Goal: Information Seeking & Learning: Learn about a topic

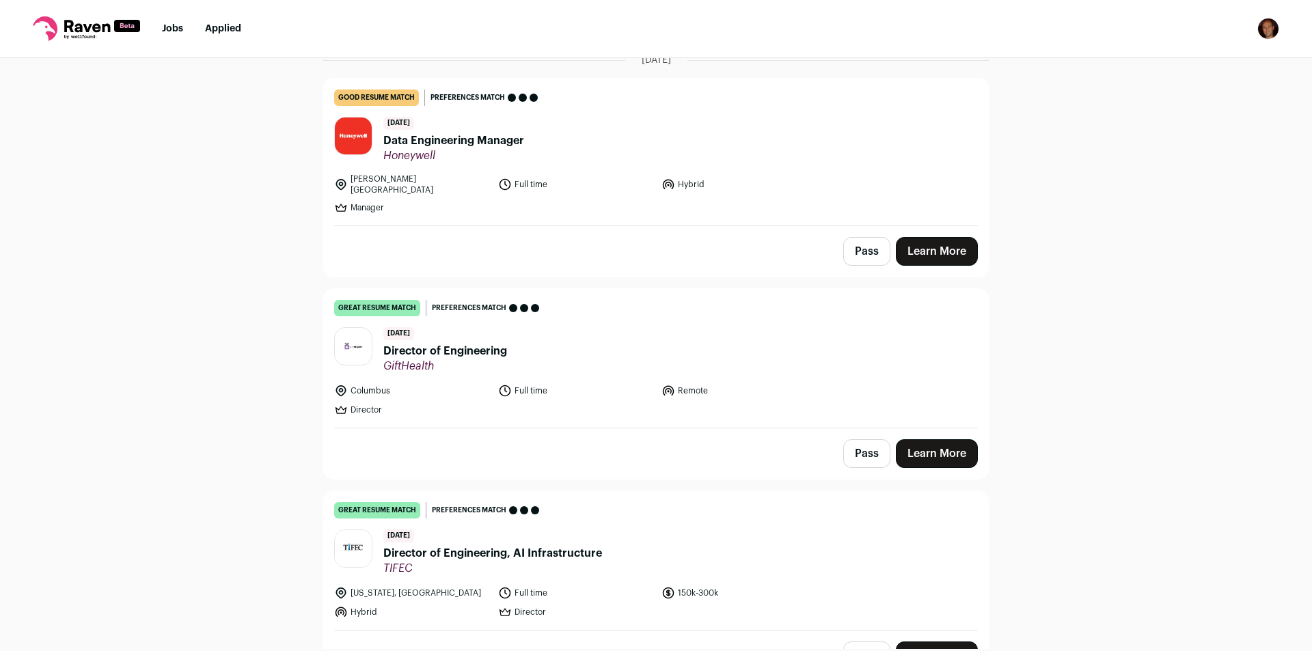
scroll to position [1401, 0]
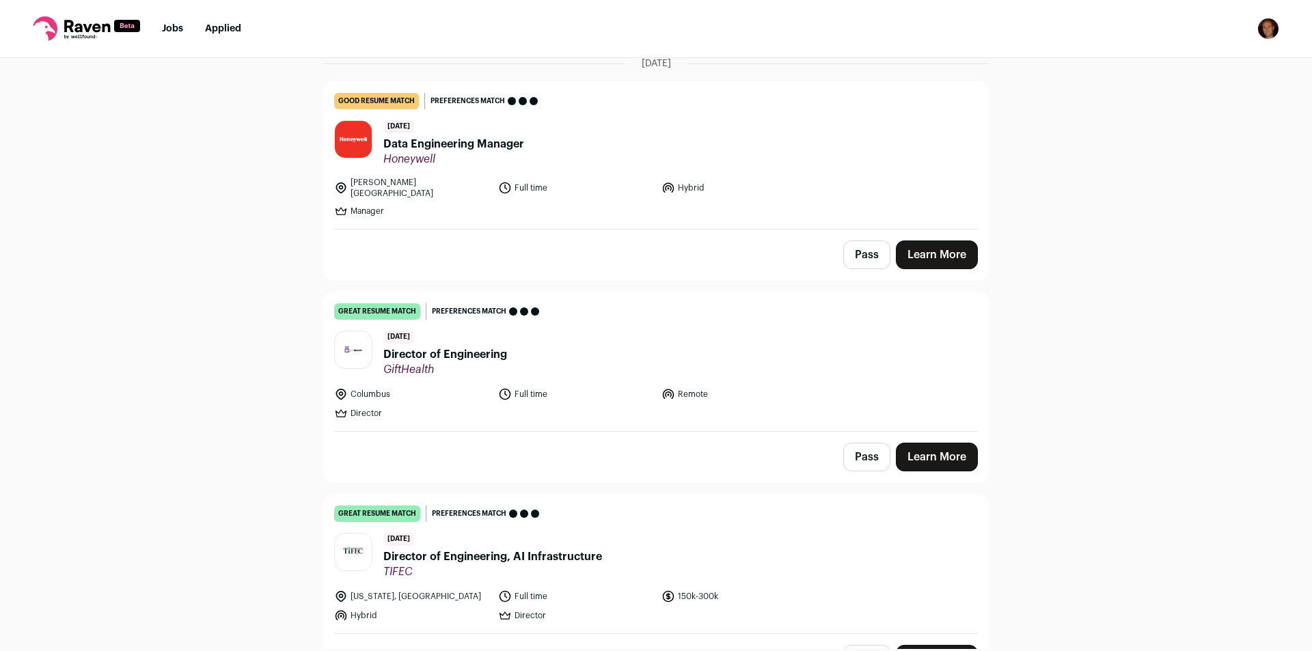
click at [428, 346] on span "Director of Engineering" at bounding box center [445, 354] width 124 height 16
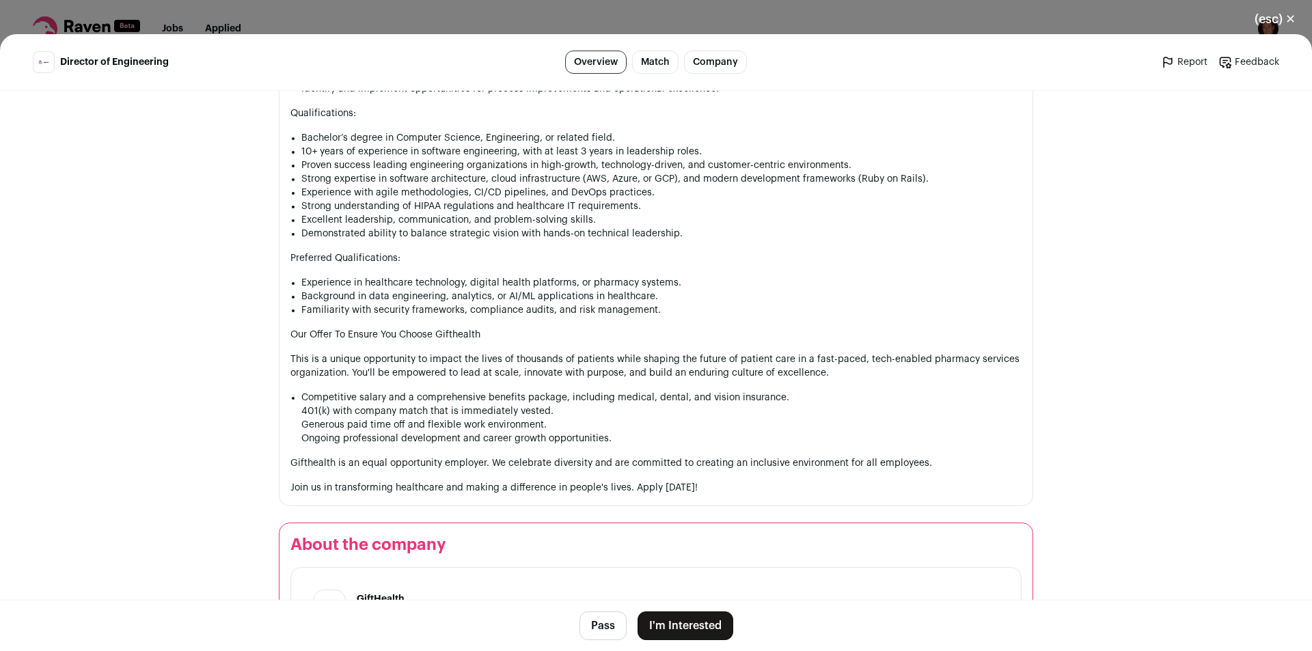
scroll to position [1062, 0]
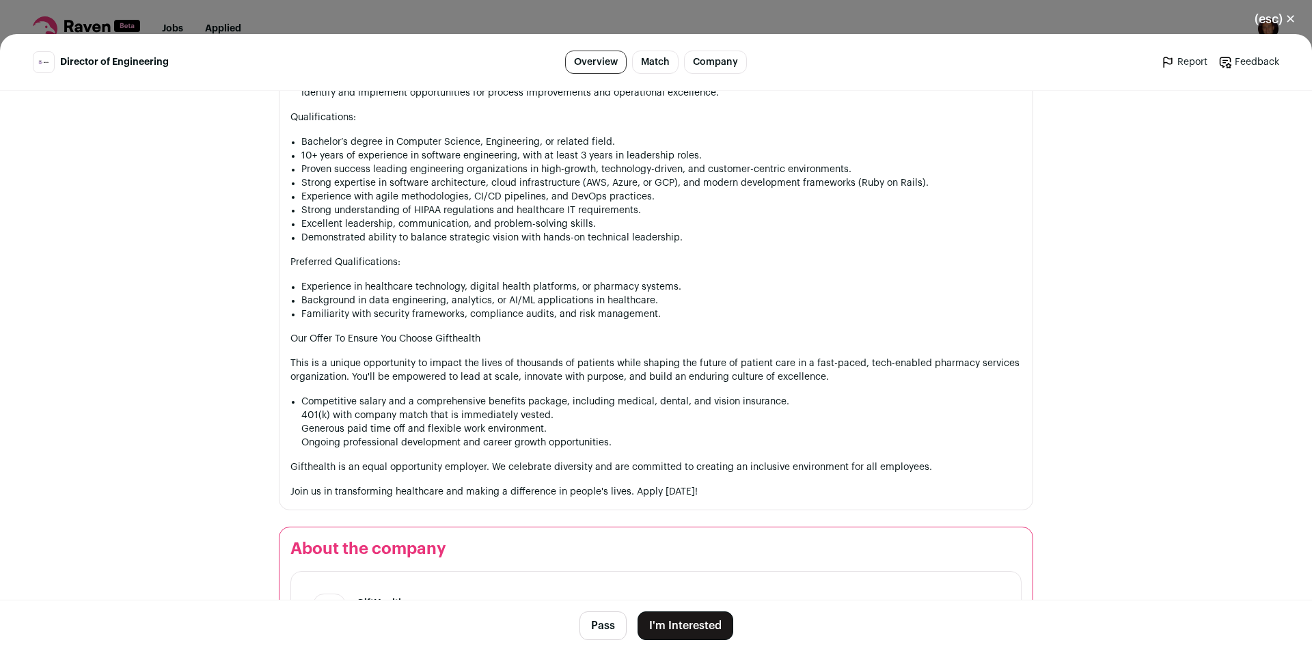
click at [1293, 18] on button "(esc) ✕" at bounding box center [1275, 19] width 74 height 30
